Goal: Information Seeking & Learning: Learn about a topic

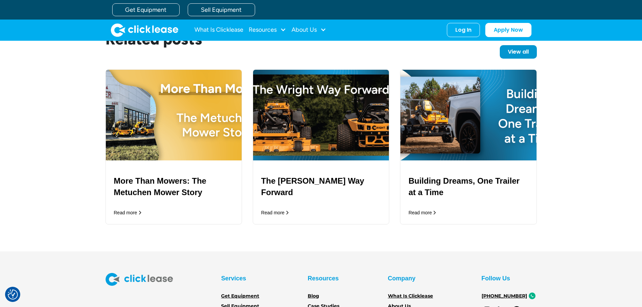
scroll to position [1414, 0]
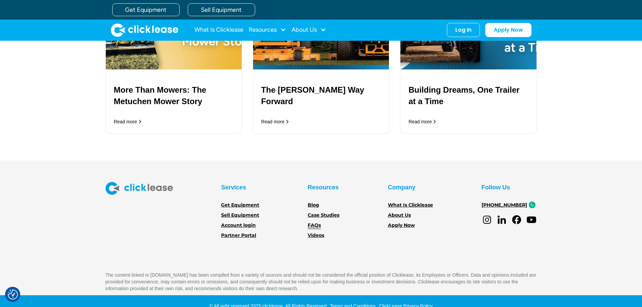
click at [316, 225] on link "FAQs" at bounding box center [313, 225] width 13 height 7
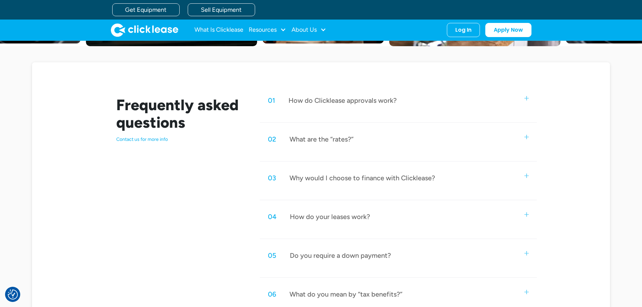
scroll to position [269, 0]
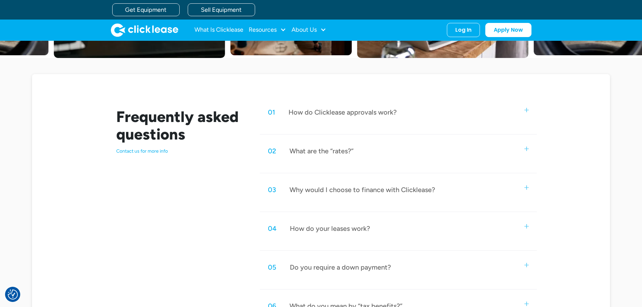
click at [450, 166] on div "02 What are the “rates?” Because we offer leases, rather than loans, we don’t h…" at bounding box center [398, 156] width 276 height 33
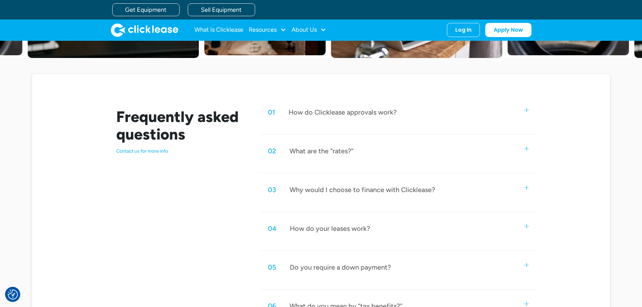
click at [526, 148] on img at bounding box center [526, 148] width 4 height 4
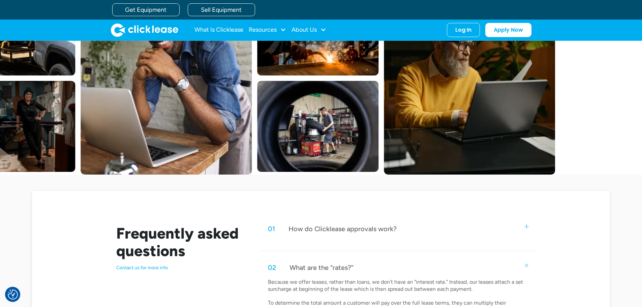
scroll to position [0, 0]
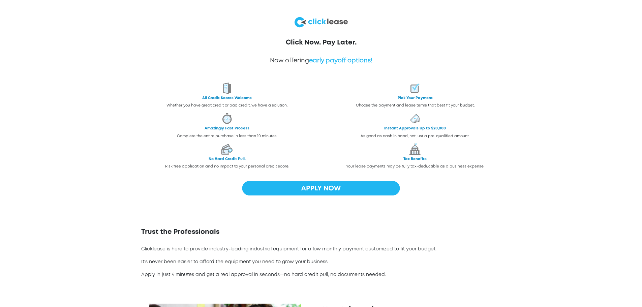
click at [351, 61] on span "early payoff options!" at bounding box center [340, 60] width 63 height 5
click at [328, 23] on img at bounding box center [320, 21] width 53 height 13
